Goal: Register for event/course

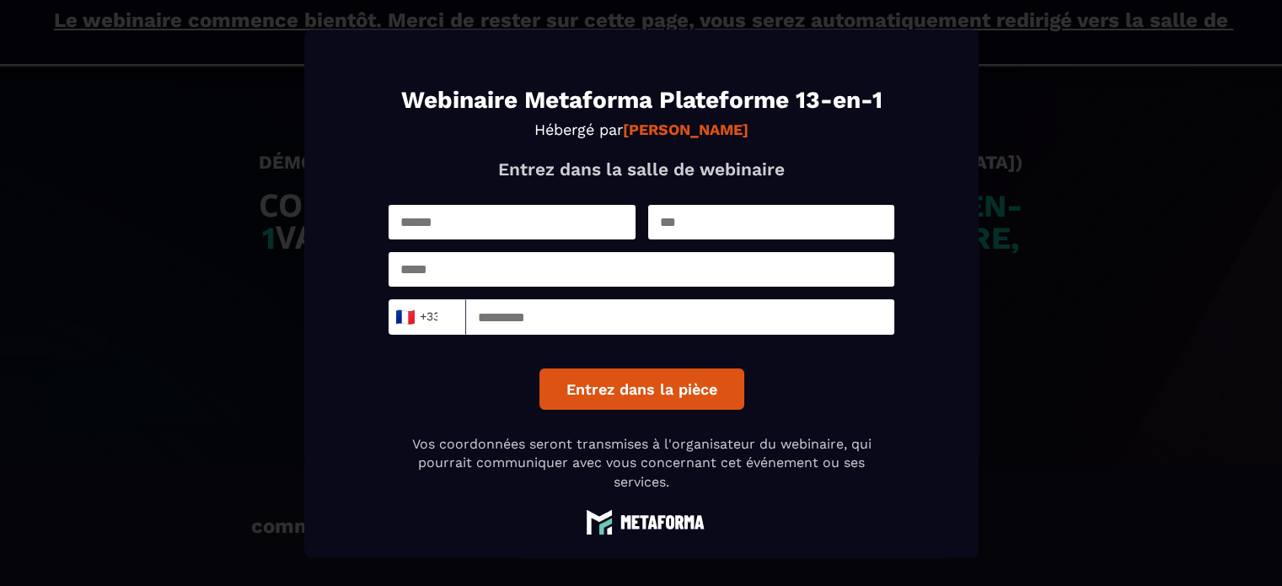
click at [507, 236] on input "Modal window" at bounding box center [512, 222] width 247 height 35
type input "*****"
type input "*******"
type input "**********"
click at [583, 320] on input "Modal window" at bounding box center [680, 316] width 428 height 35
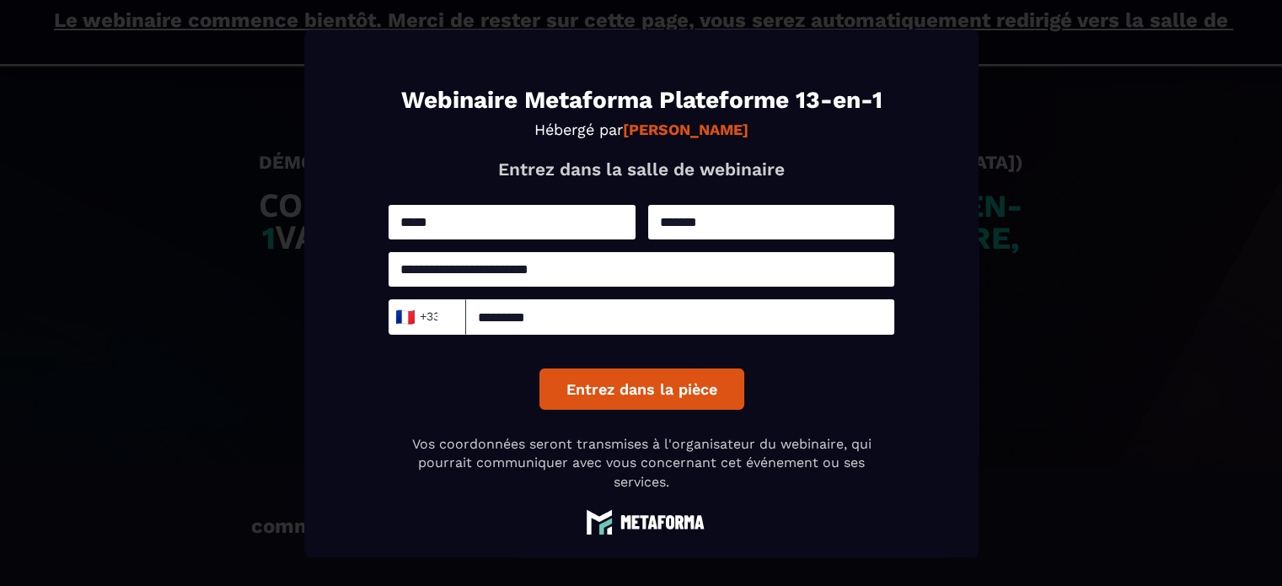
type input "*********"
click at [609, 407] on button "Entrez dans la pièce" at bounding box center [641, 388] width 205 height 41
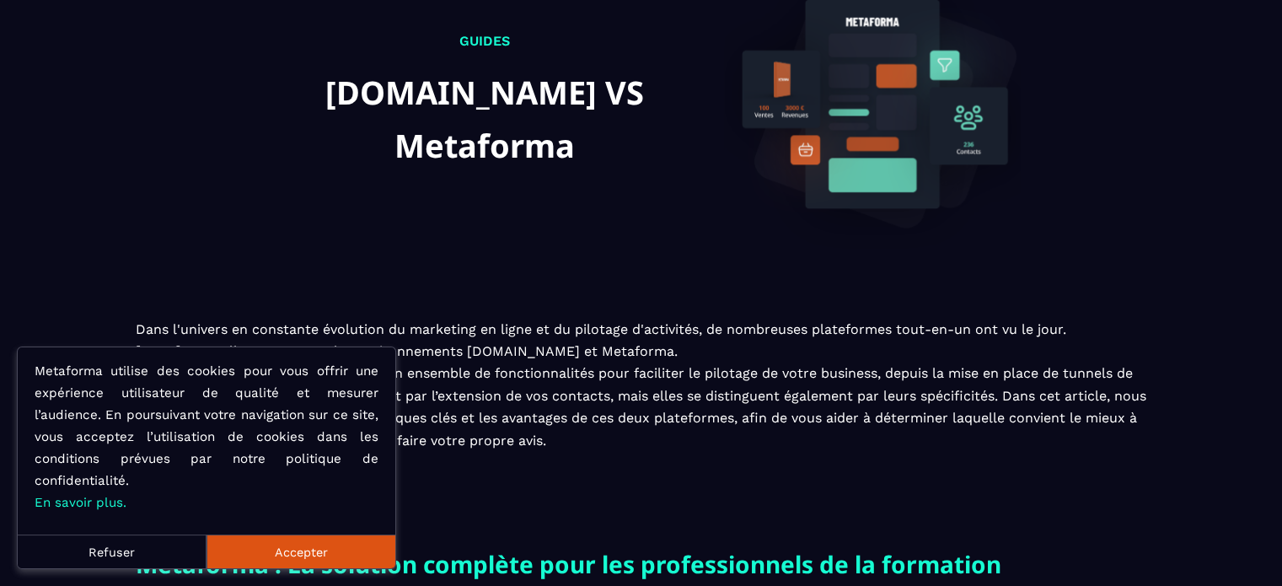
scroll to position [145, 0]
click at [274, 542] on button "Accepter" at bounding box center [300, 551] width 189 height 34
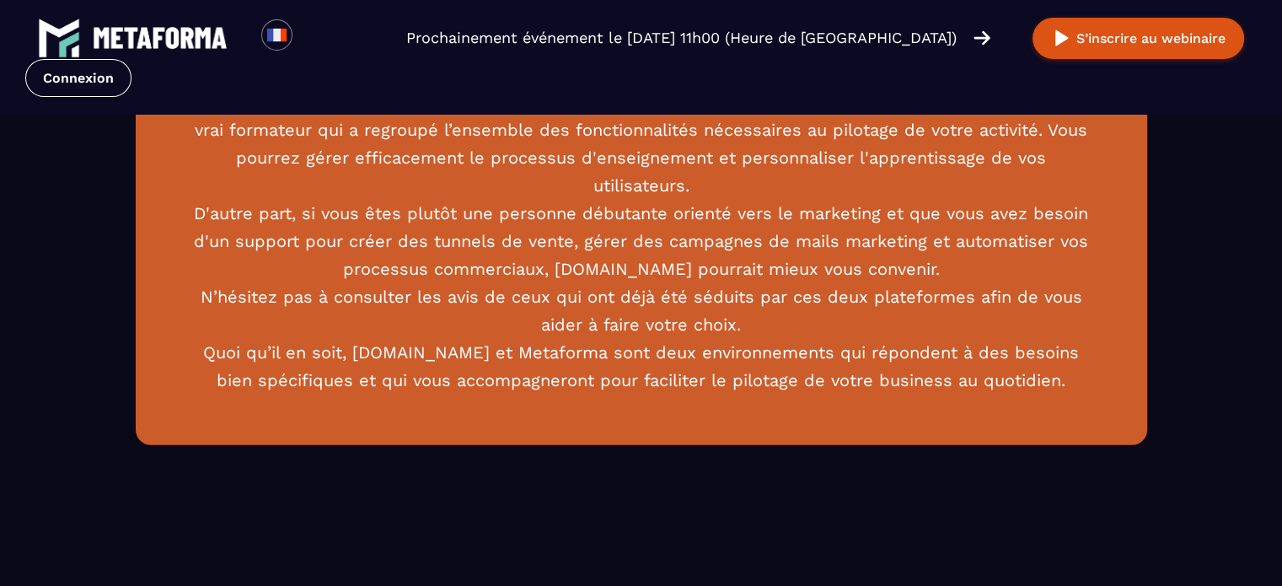
scroll to position [4511, 0]
click at [432, 232] on p "Finalement, le choix entre Metaforma et Systeme.io dépendra de votre secteur d'…" at bounding box center [641, 171] width 910 height 445
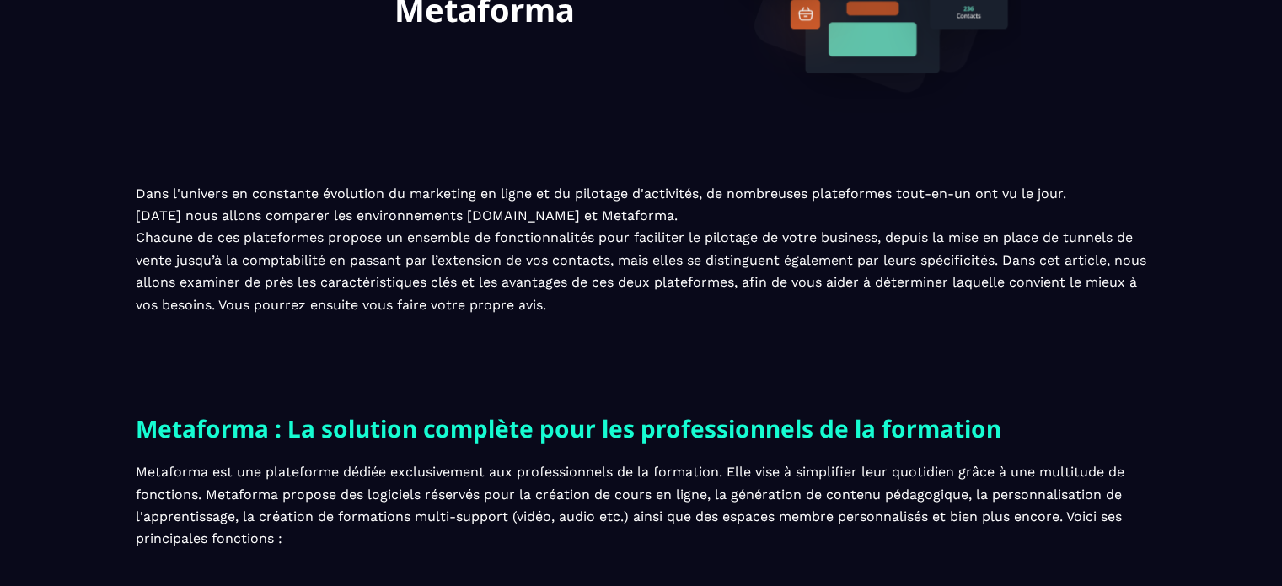
scroll to position [0, 0]
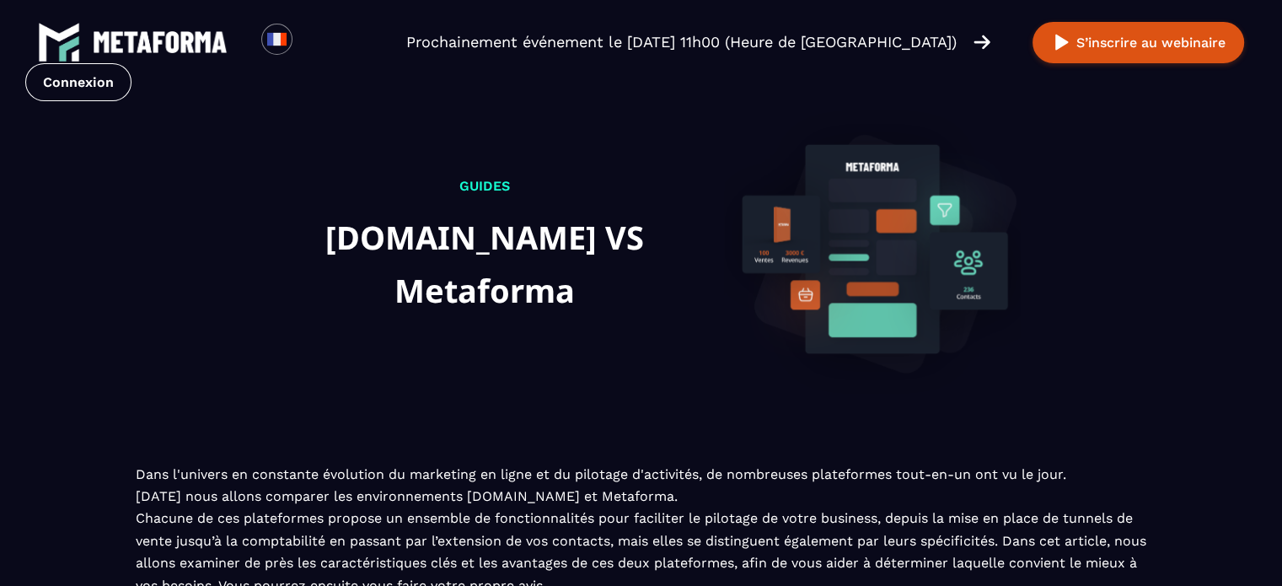
click at [189, 35] on img at bounding box center [160, 42] width 135 height 22
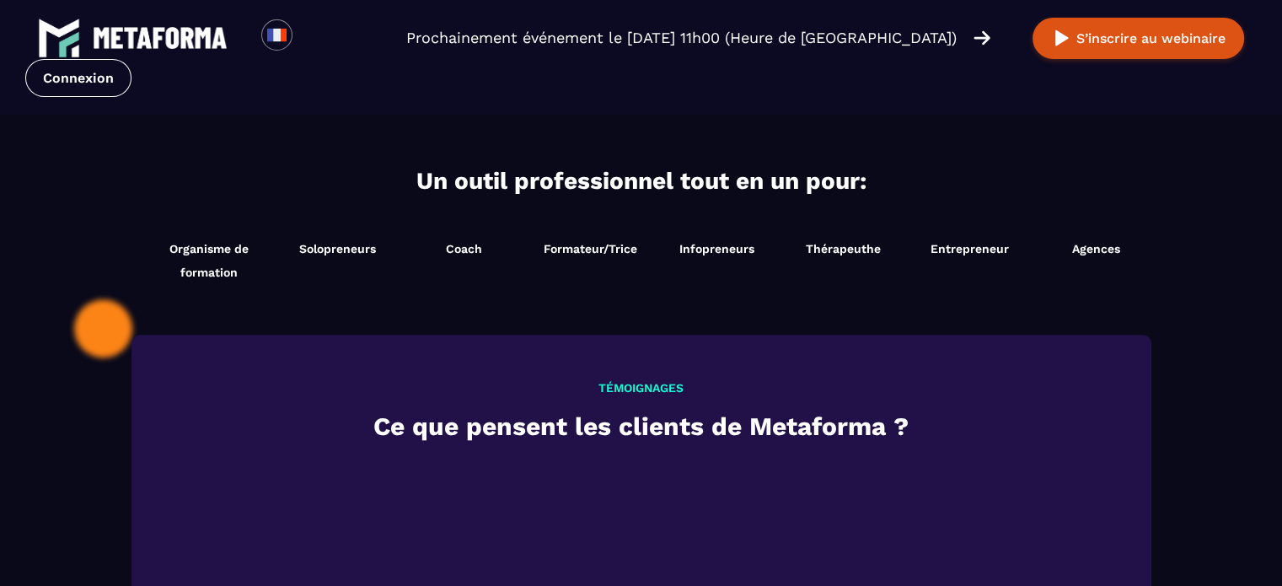
scroll to position [1725, 0]
click at [838, 264] on li "Thérapeuthe Démarrer maintenant" at bounding box center [843, 260] width 126 height 64
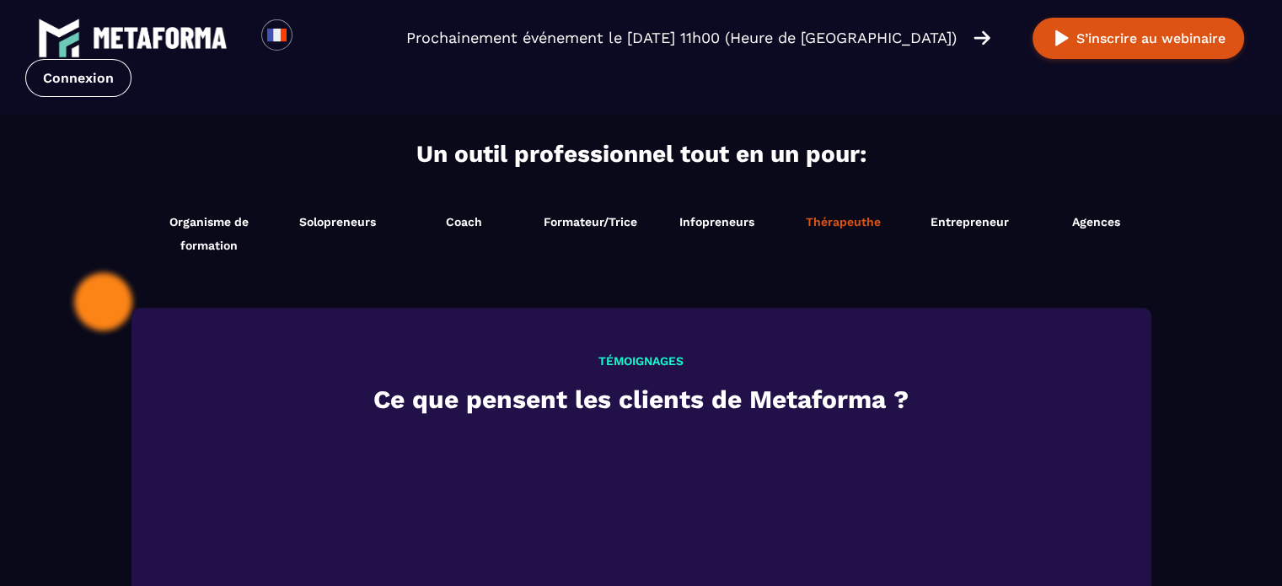
click at [843, 229] on li "Thérapeuthe Démarrer maintenant" at bounding box center [843, 233] width 126 height 64
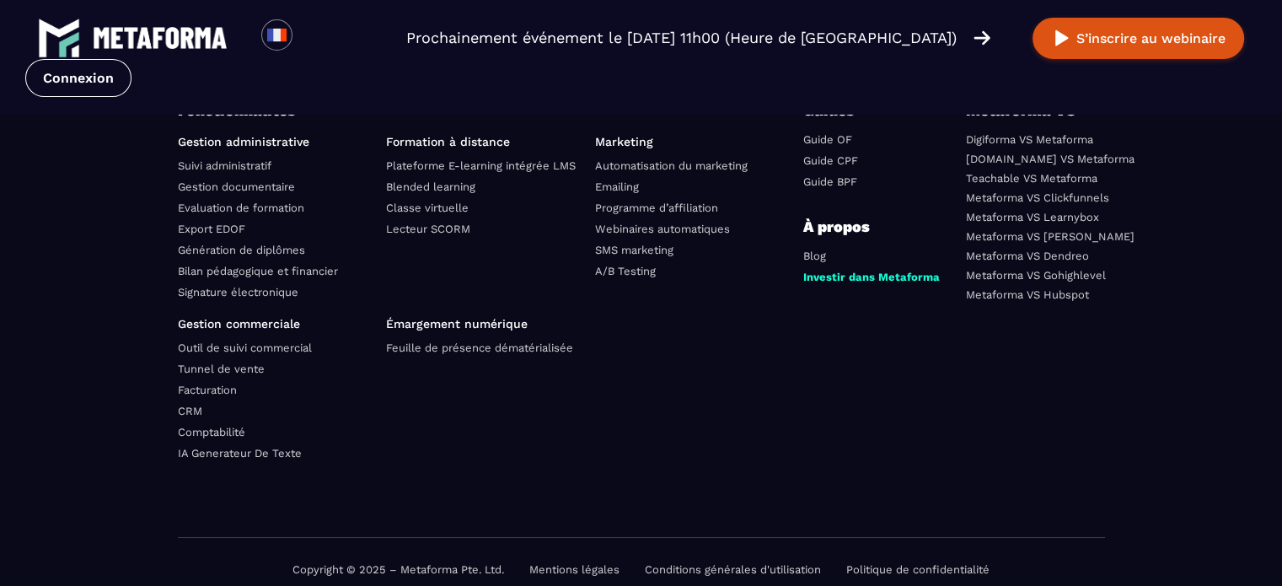
scroll to position [6023, 0]
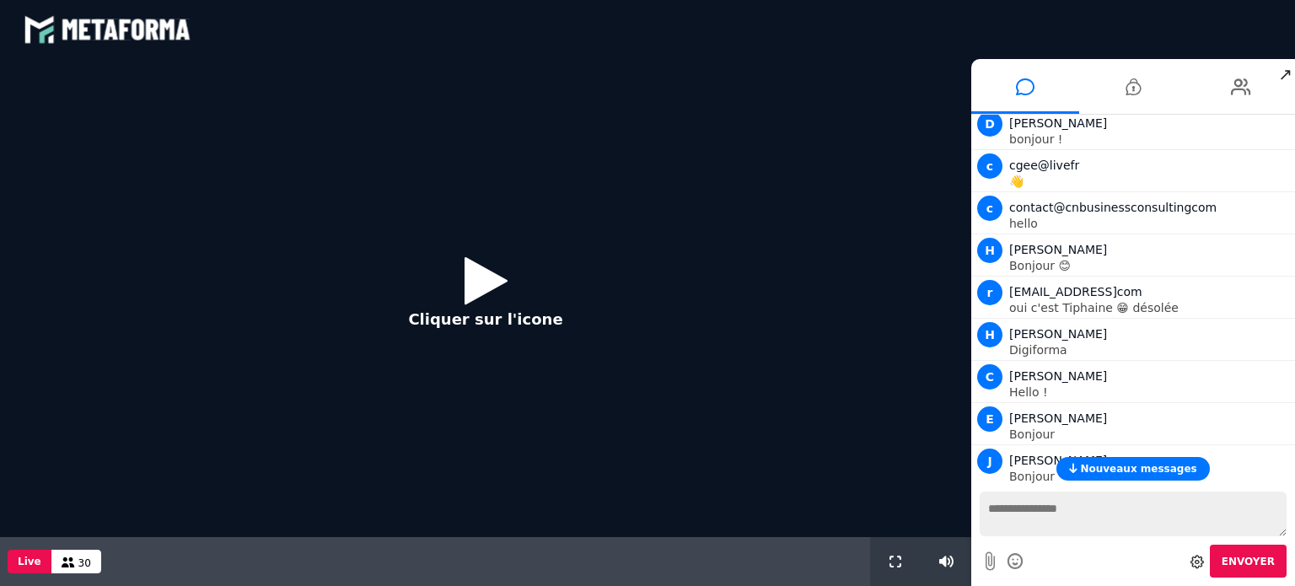
click at [510, 269] on button "Cliquer sur l'icone" at bounding box center [485, 298] width 188 height 109
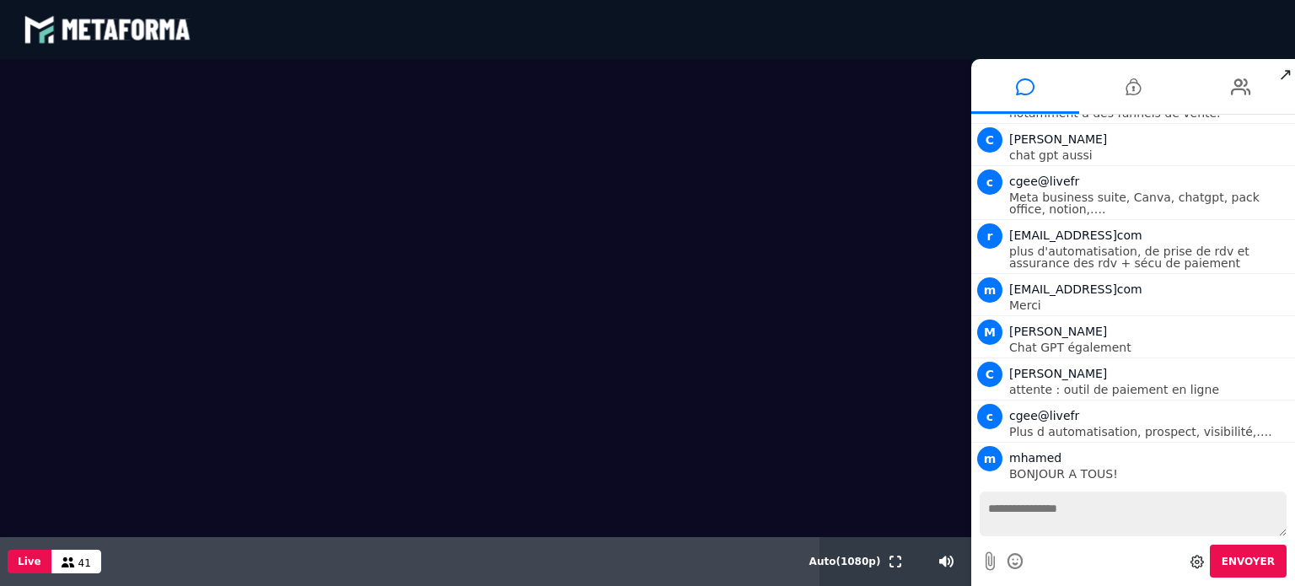
scroll to position [1523, 0]
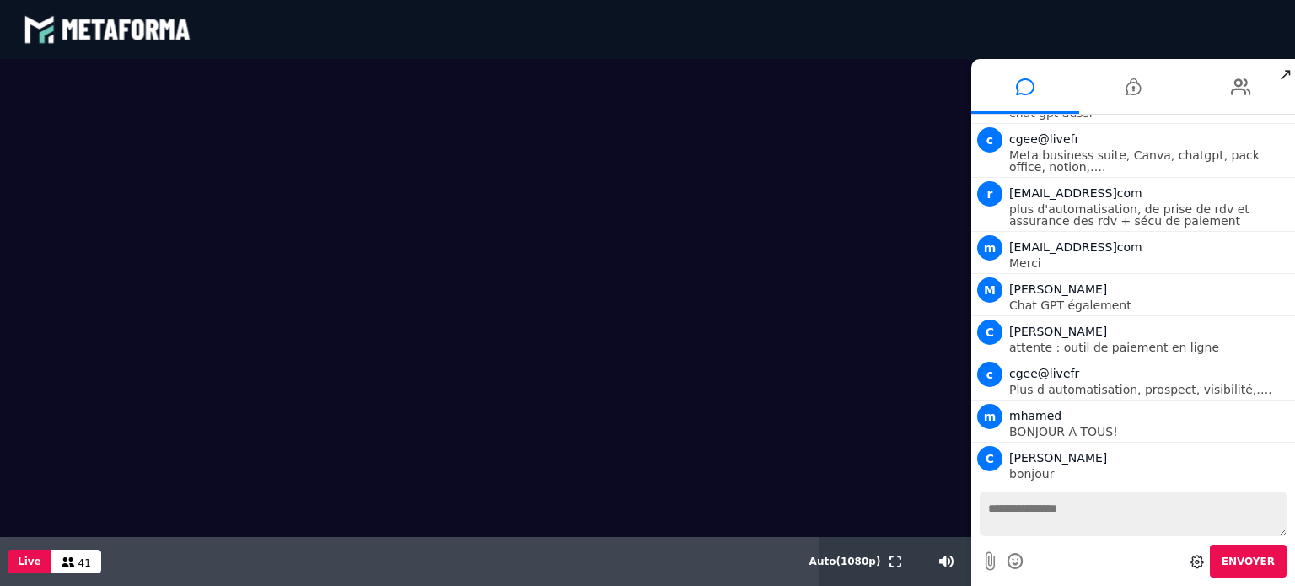
click at [1047, 525] on textarea at bounding box center [1132, 513] width 307 height 45
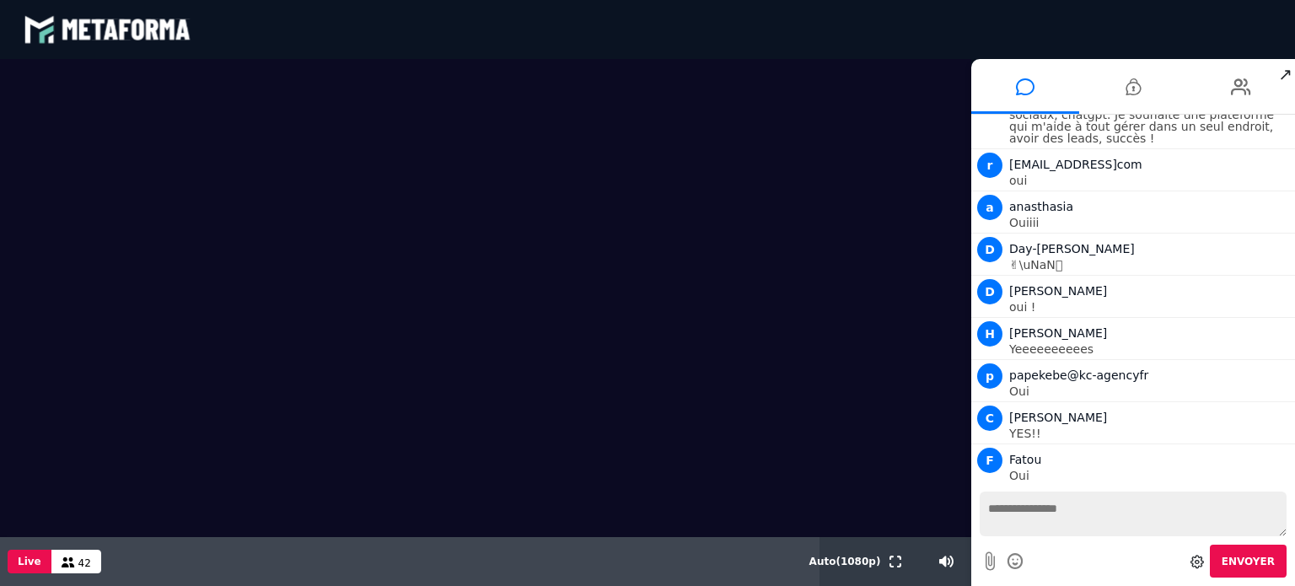
scroll to position [2019, 0]
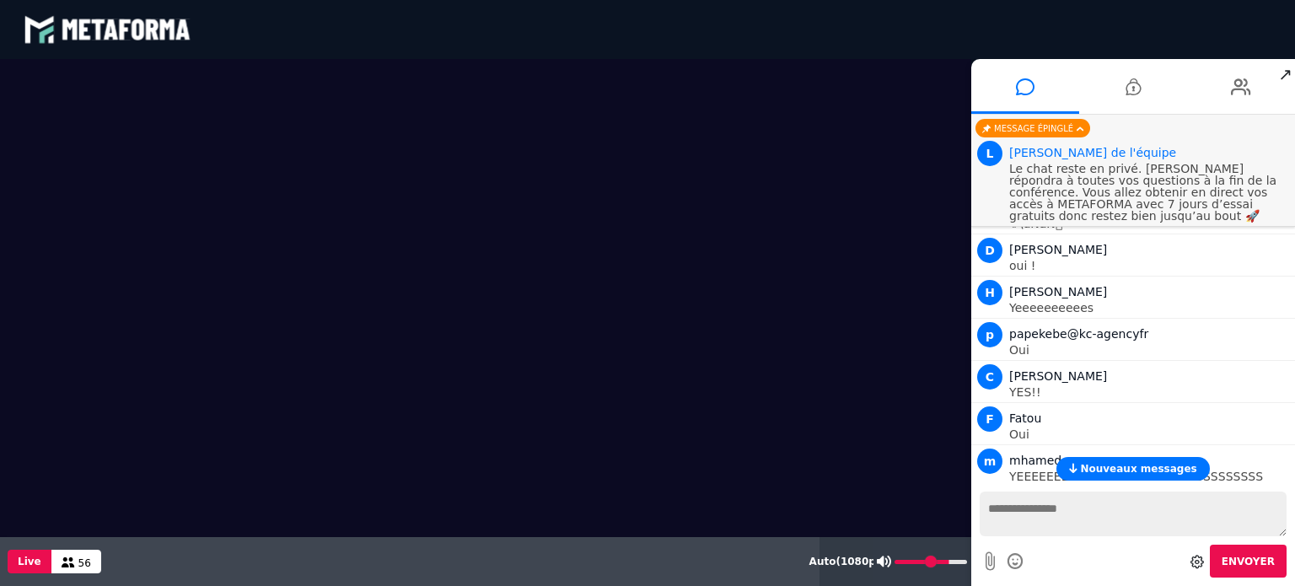
click at [890, 564] on icon at bounding box center [884, 561] width 14 height 12
click at [944, 564] on input "range" at bounding box center [931, 562] width 72 height 4
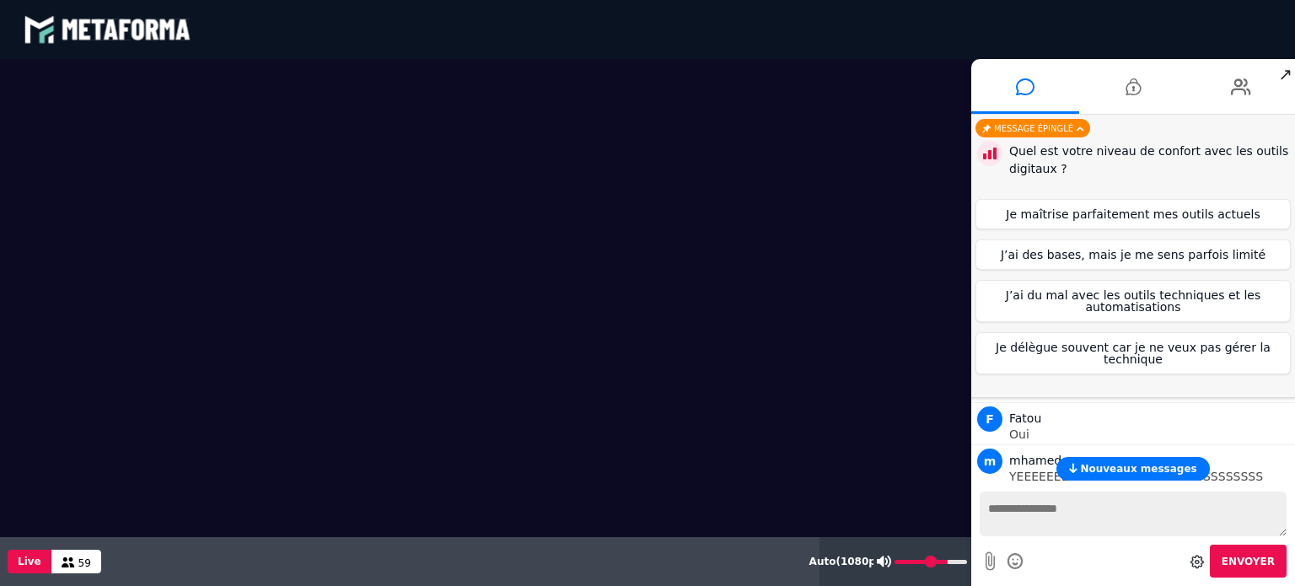
drag, startPoint x: 946, startPoint y: 559, endPoint x: 934, endPoint y: 539, distance: 22.7
click at [943, 560] on input "range" at bounding box center [930, 562] width 72 height 4
click at [888, 560] on icon at bounding box center [884, 561] width 14 height 12
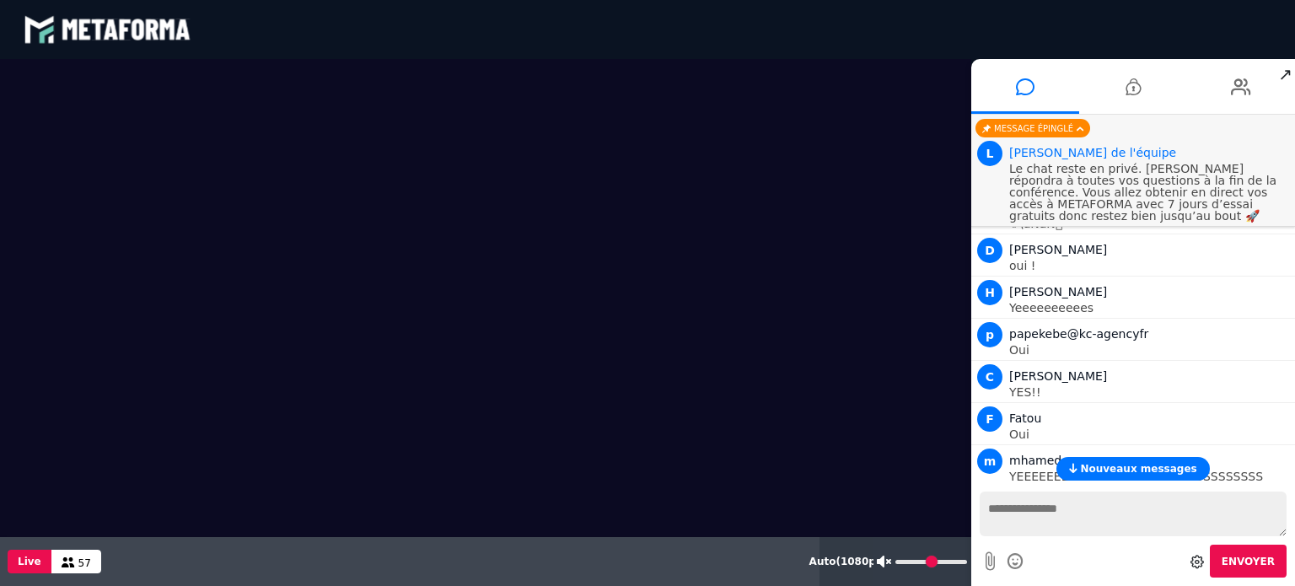
click at [941, 560] on input "range" at bounding box center [931, 562] width 72 height 4
click at [1143, 475] on button "Nouveaux messages" at bounding box center [1132, 469] width 153 height 24
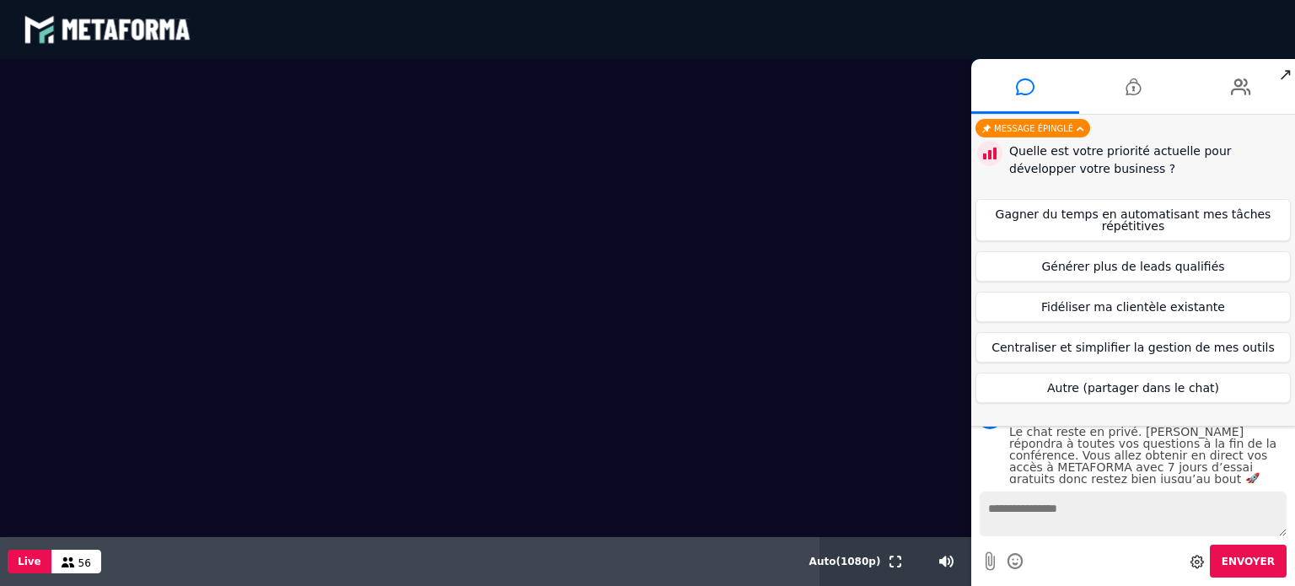
scroll to position [3170, 0]
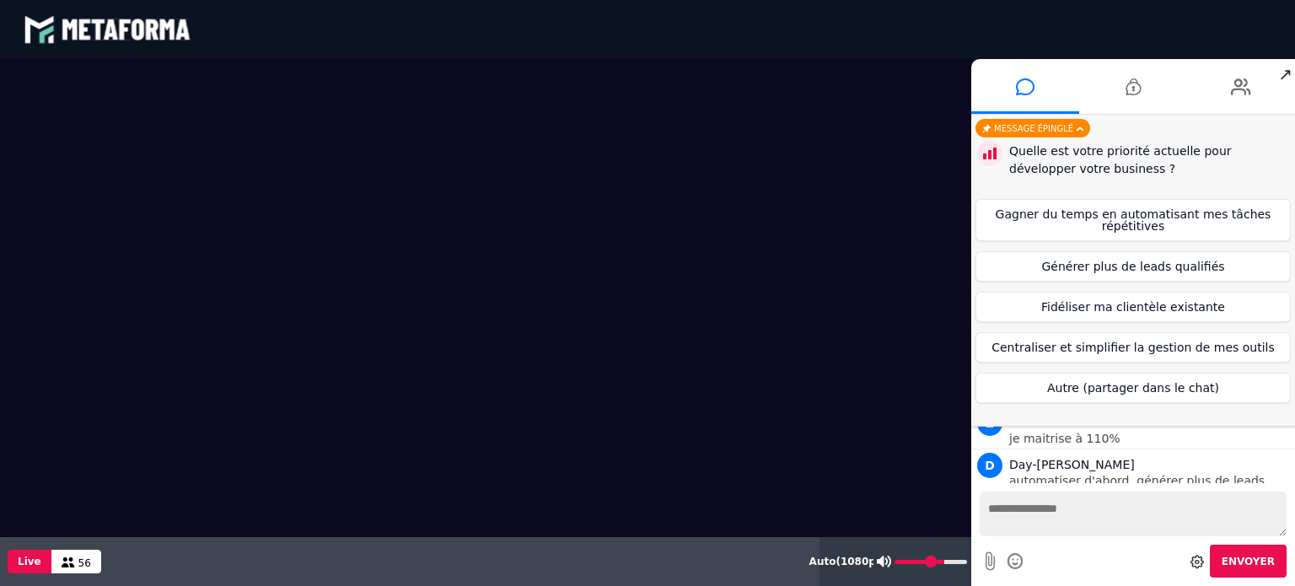
click at [900, 560] on input "range" at bounding box center [930, 562] width 72 height 4
click at [889, 560] on icon at bounding box center [884, 561] width 14 height 12
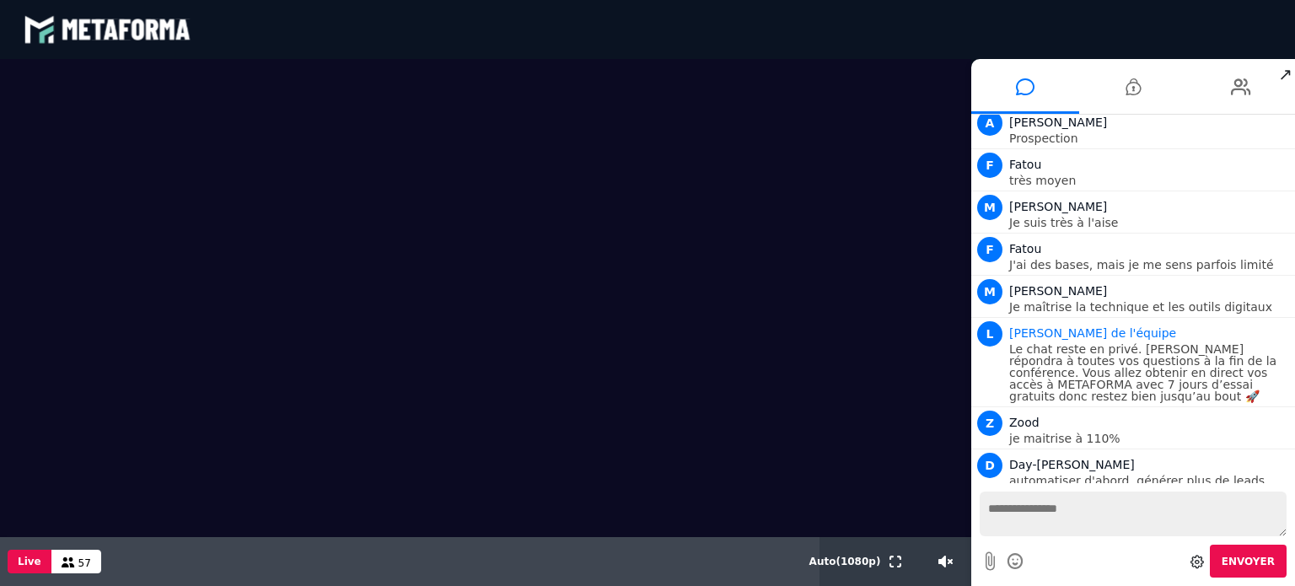
scroll to position [3254, 0]
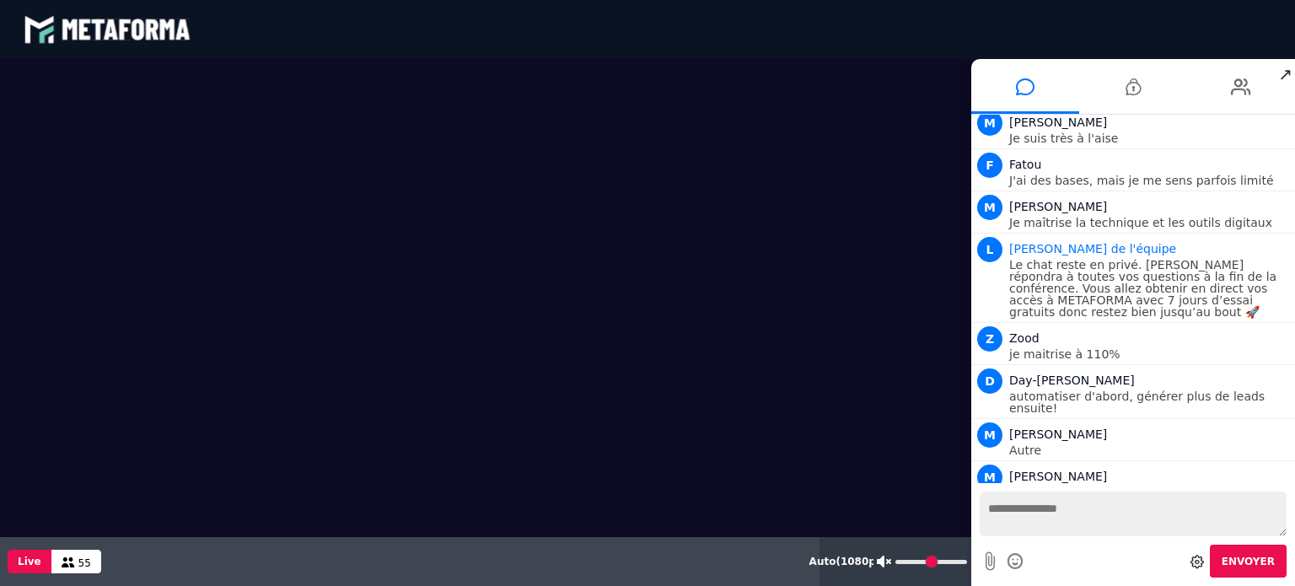
click at [937, 560] on input "range" at bounding box center [931, 562] width 72 height 4
click at [877, 561] on icon at bounding box center [884, 561] width 14 height 12
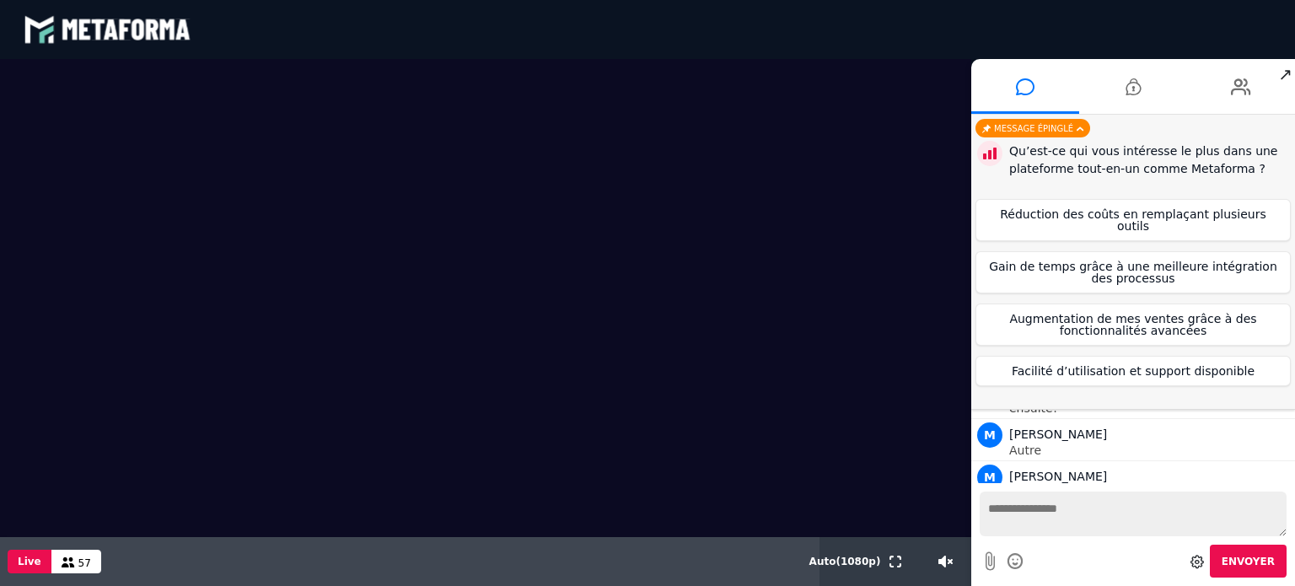
scroll to position [3255, 0]
type input "**"
click at [925, 564] on input "range" at bounding box center [930, 562] width 72 height 4
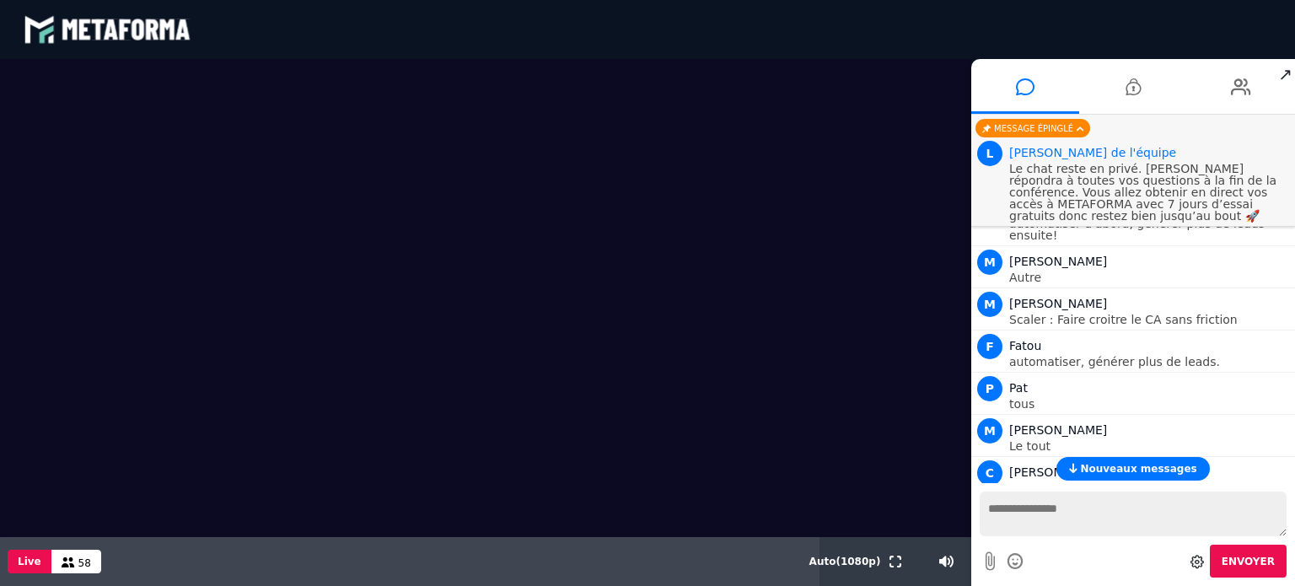
scroll to position [3248, 0]
